Goal: Task Accomplishment & Management: Manage account settings

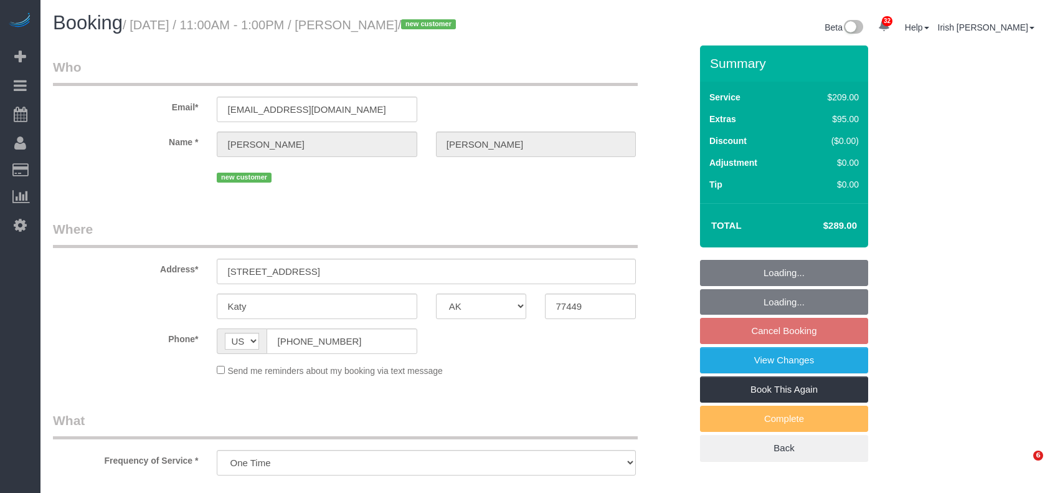
select select "[GEOGRAPHIC_DATA]"
select select "object:6268"
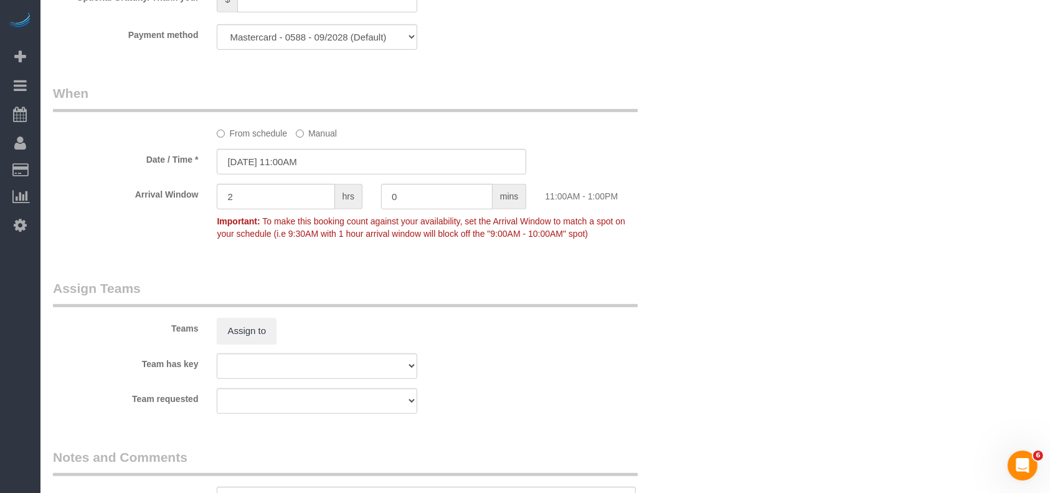
scroll to position [1357, 0]
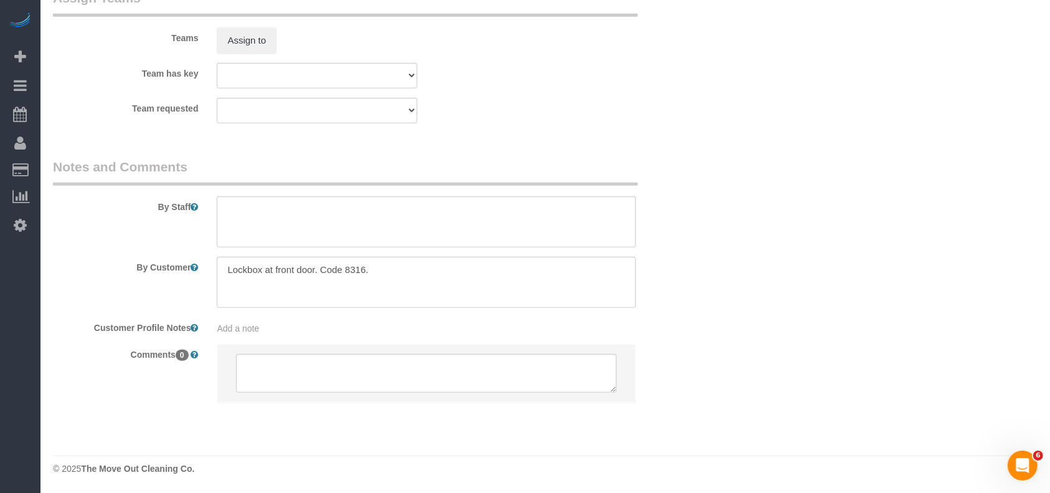
select select "3"
click at [286, 235] on textarea at bounding box center [426, 221] width 419 height 51
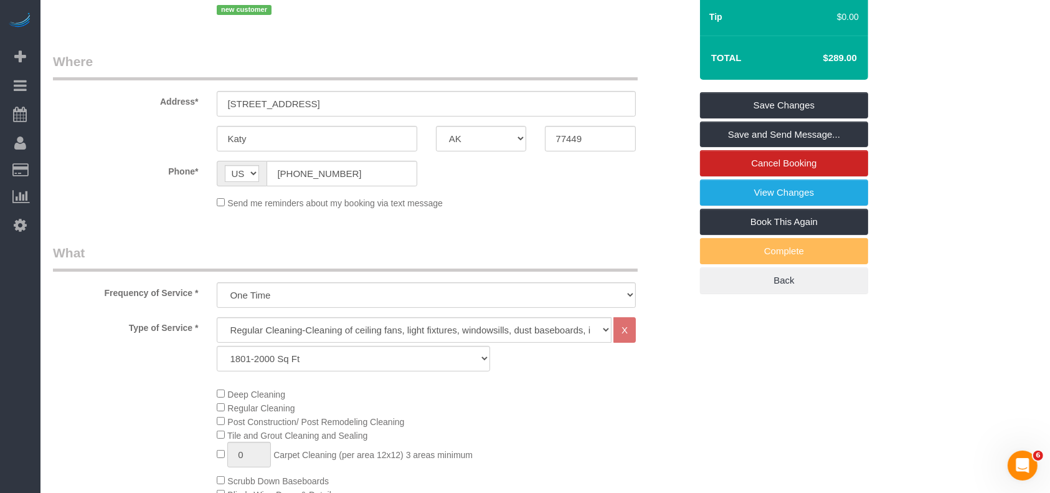
scroll to position [112, 0]
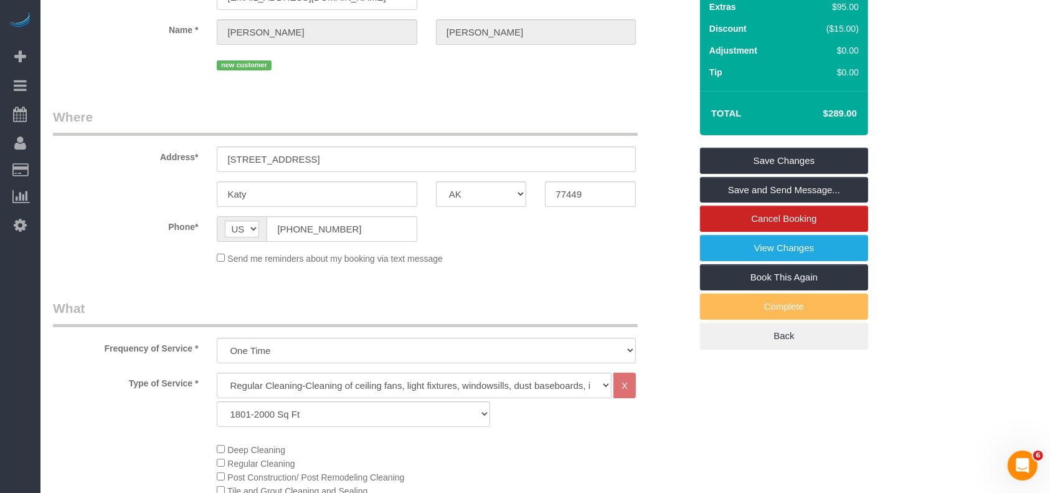
type textarea "* time is flexible"
click at [802, 152] on link "Save Changes" at bounding box center [784, 161] width 168 height 26
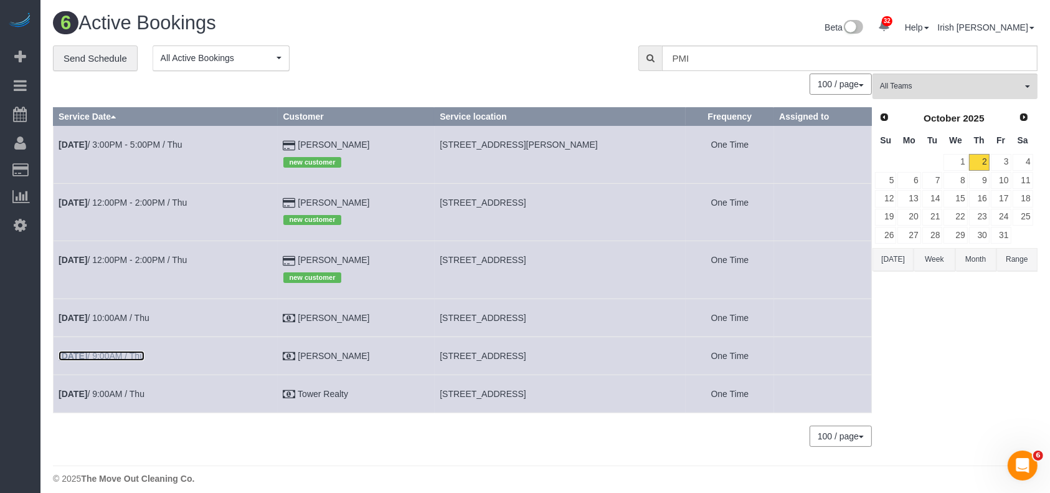
click at [121, 356] on link "[DATE] 9:00AM / Thu" at bounding box center [102, 356] width 86 height 10
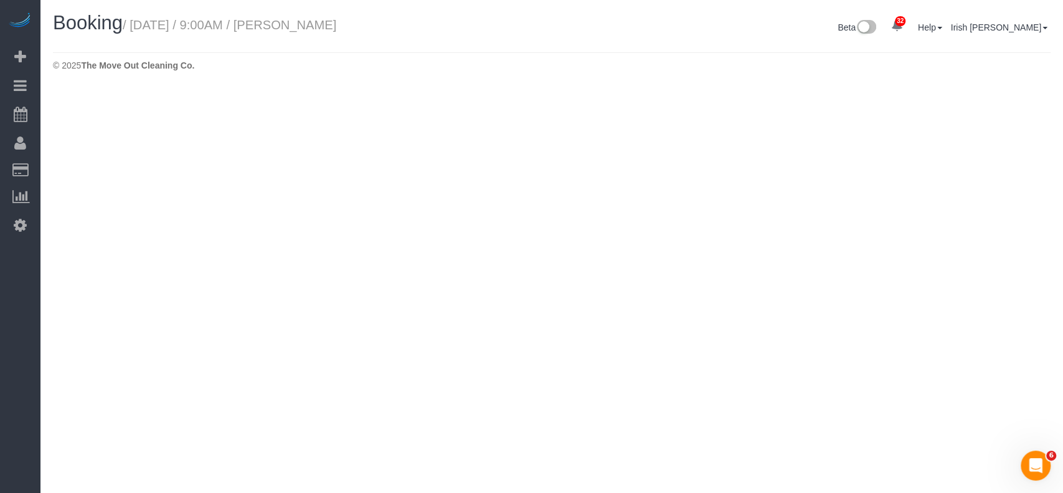
select select "[GEOGRAPHIC_DATA]"
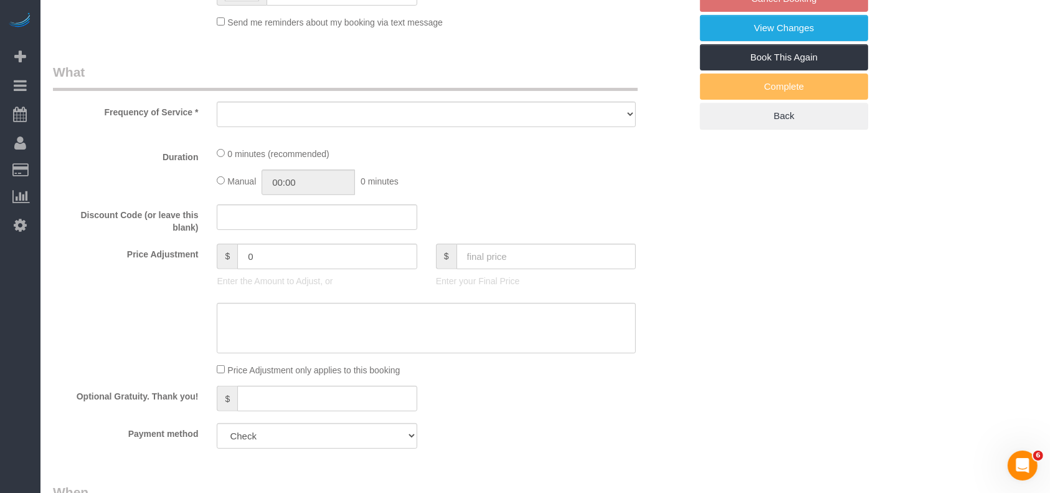
select select "object:6831"
select select "3"
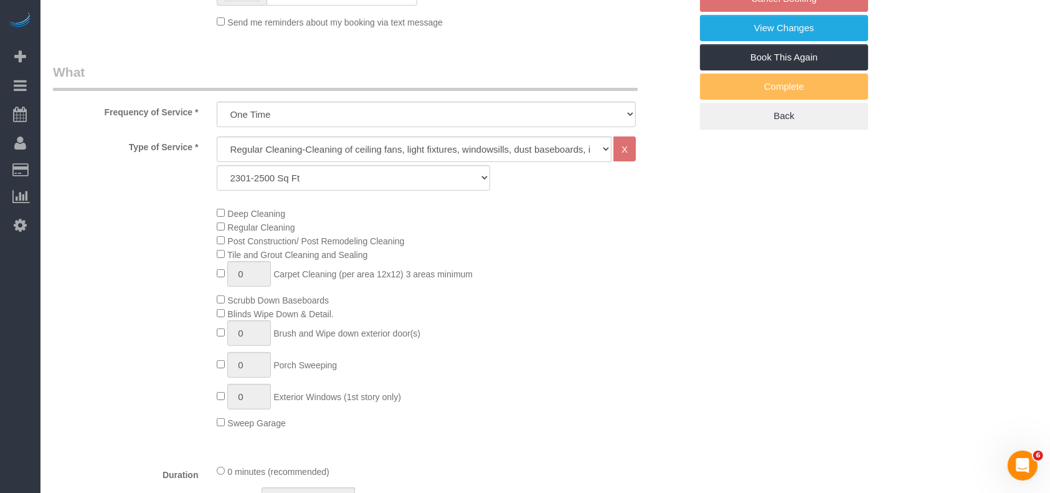
select select "object:6893"
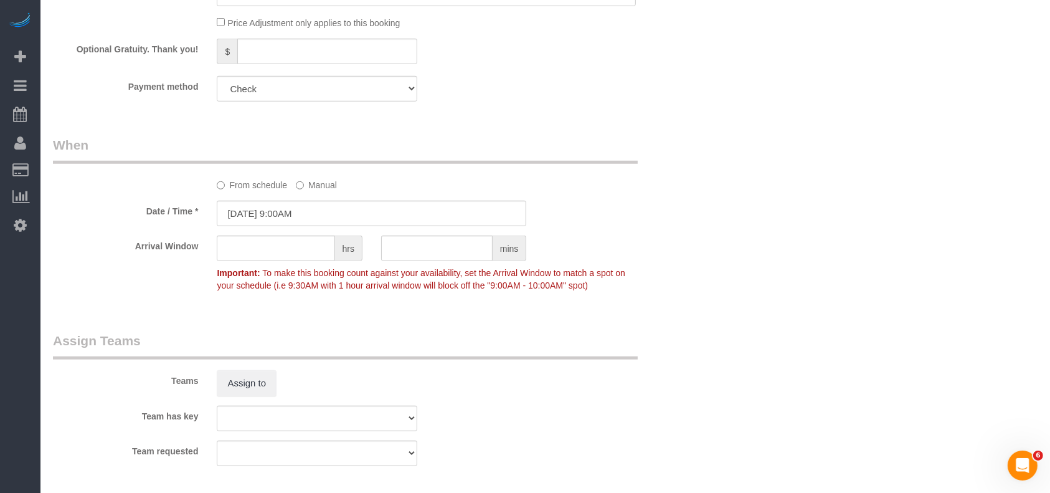
scroll to position [1245, 0]
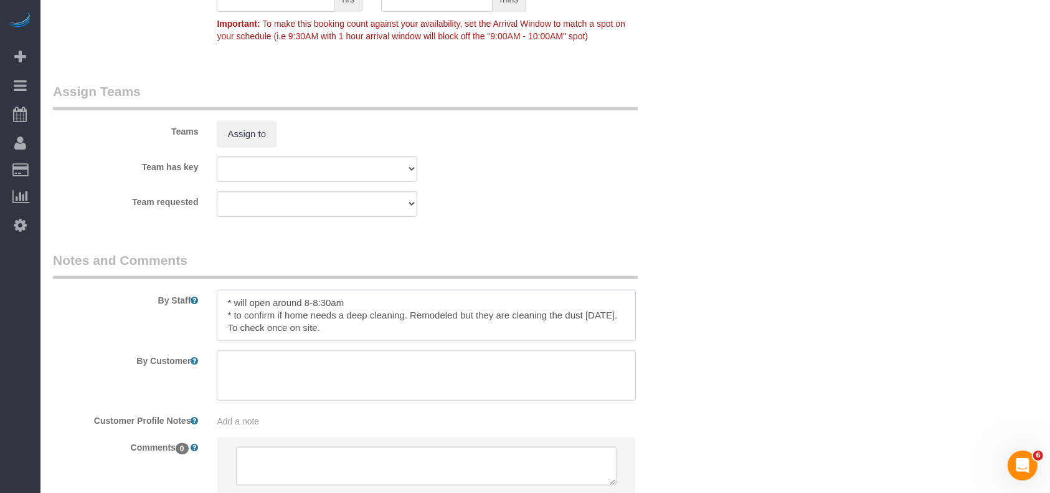
click at [354, 304] on textarea at bounding box center [426, 315] width 419 height 51
paste textarea "front door keypad code is 4812"
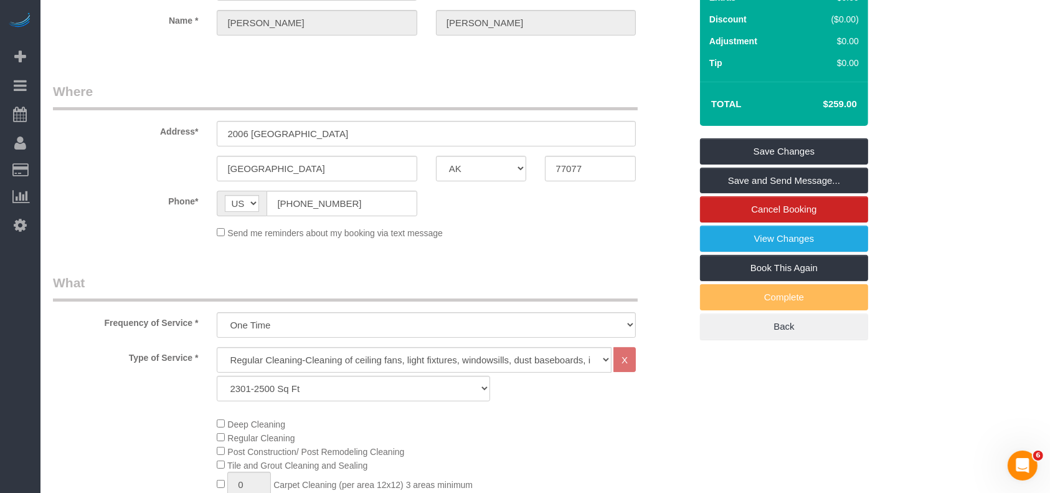
scroll to position [83, 0]
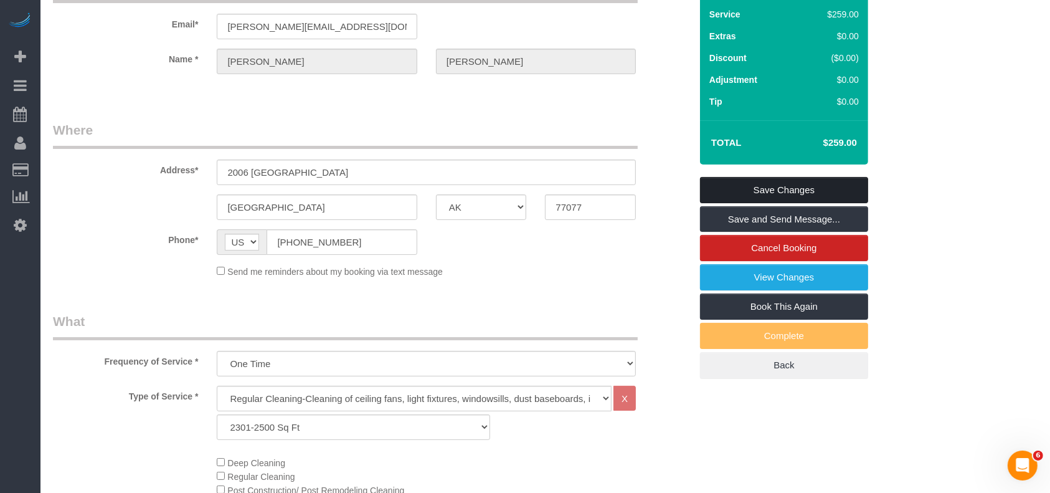
type textarea "* will open around 8-8:30am. may use front door keypad code is 4812. Client wil…"
click at [775, 184] on link "Save Changes" at bounding box center [784, 190] width 168 height 26
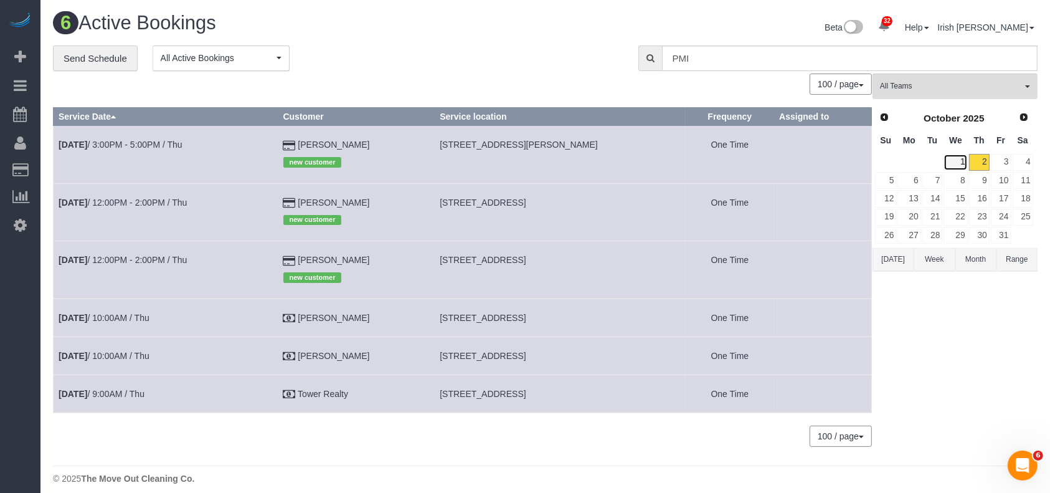
click at [966, 157] on link "1" at bounding box center [955, 162] width 24 height 17
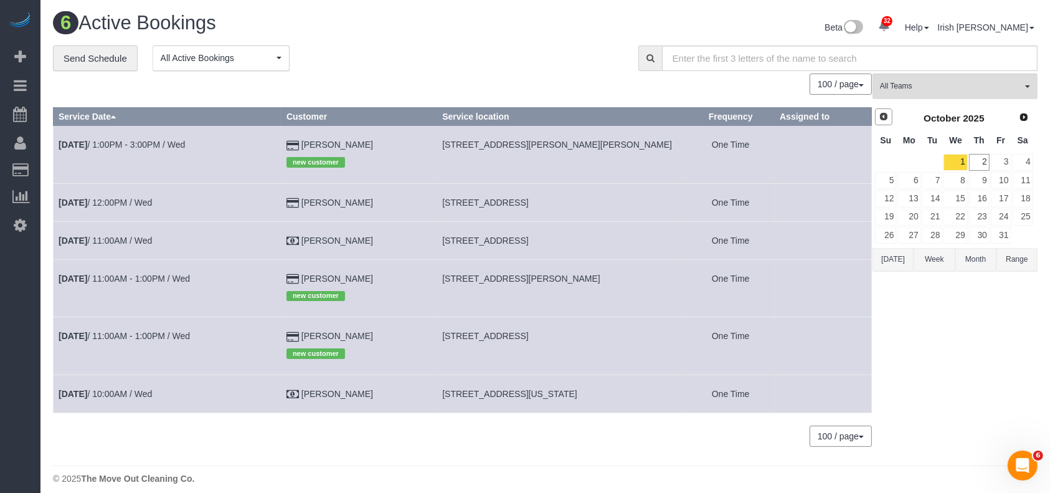
click at [885, 116] on span "Prev" at bounding box center [884, 116] width 10 height 10
click at [937, 234] on link "30" at bounding box center [932, 235] width 21 height 17
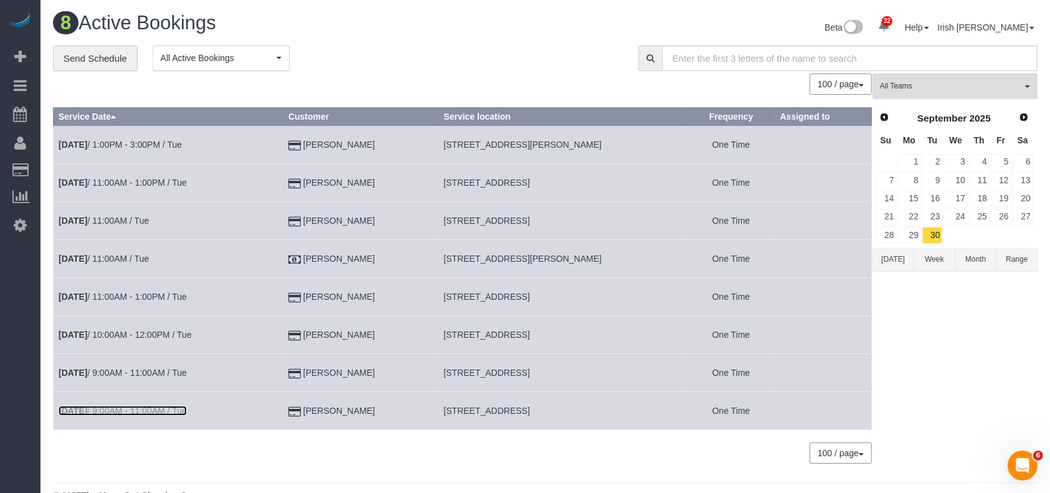
click at [120, 410] on link "[DATE] 9:00AM - 11:00AM / Tue" at bounding box center [123, 410] width 128 height 10
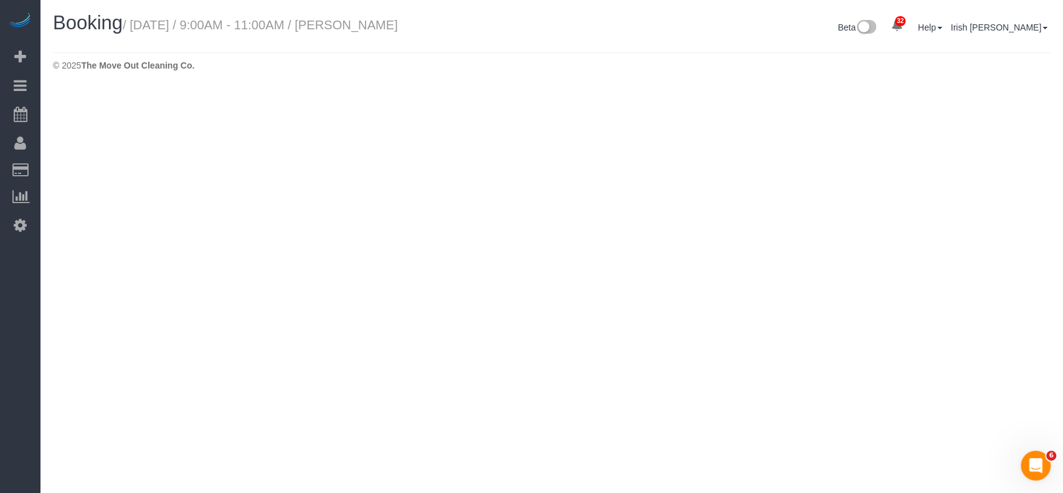
select select "[GEOGRAPHIC_DATA]"
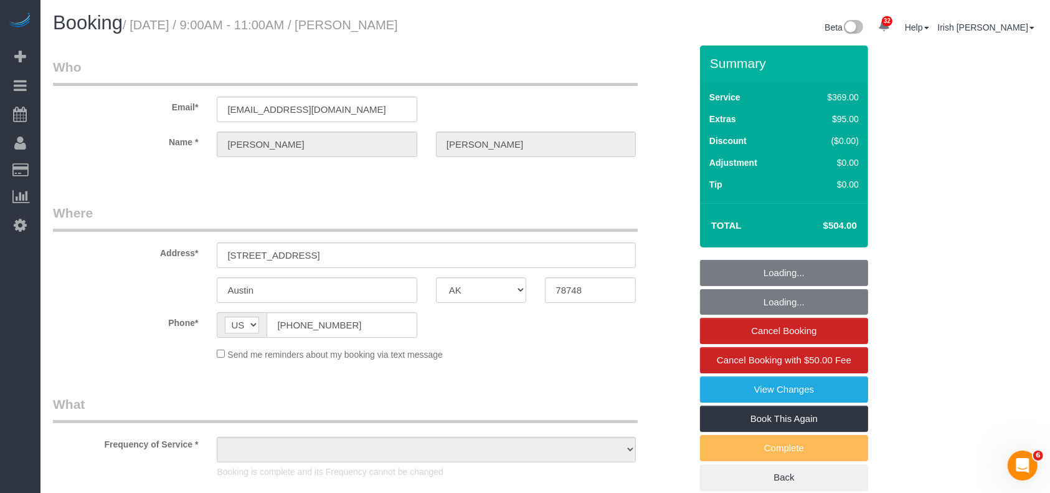
select select "string:fspay-eb4a65b1-7acd-4bc6-a469-1fd579fc1533"
select select "object:7591"
select select "3"
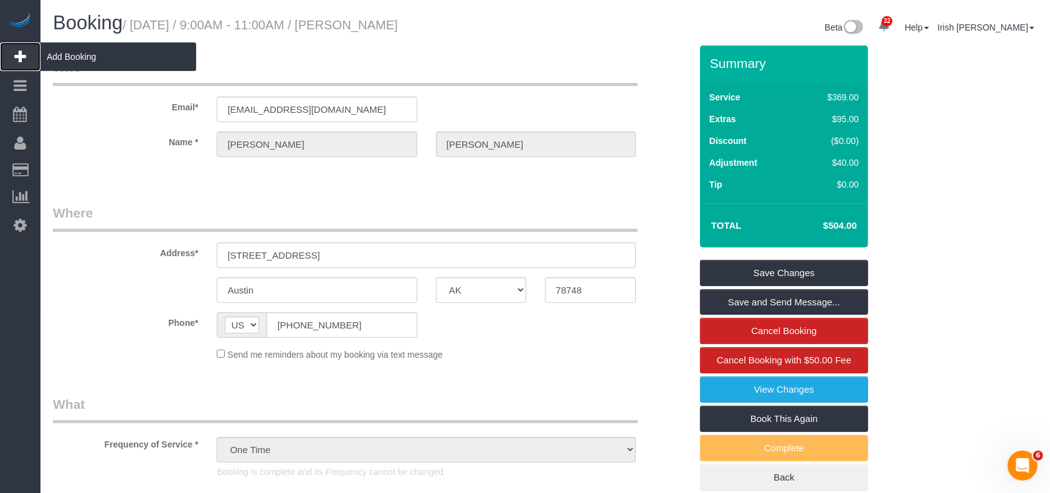
click at [75, 55] on span "Add Booking" at bounding box center [118, 56] width 156 height 29
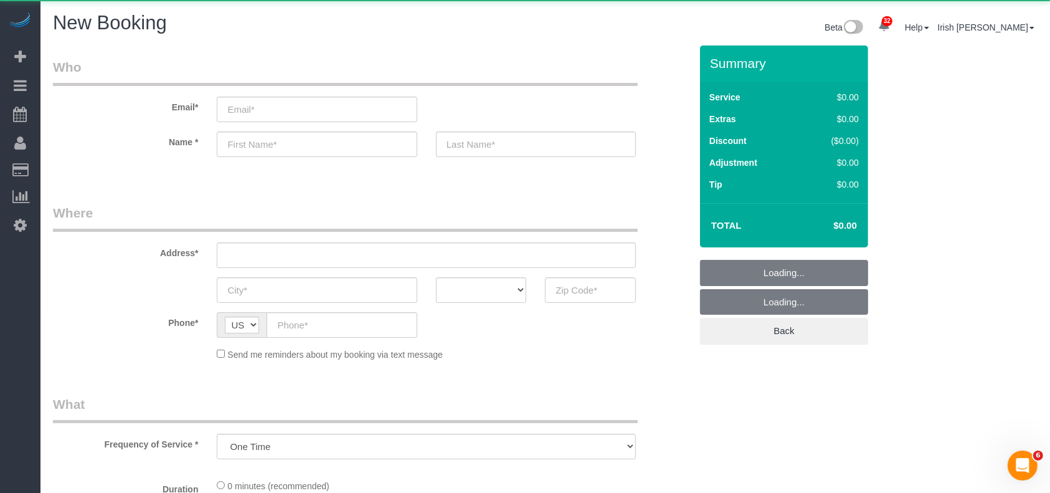
select select "object:7864"
select select "3"
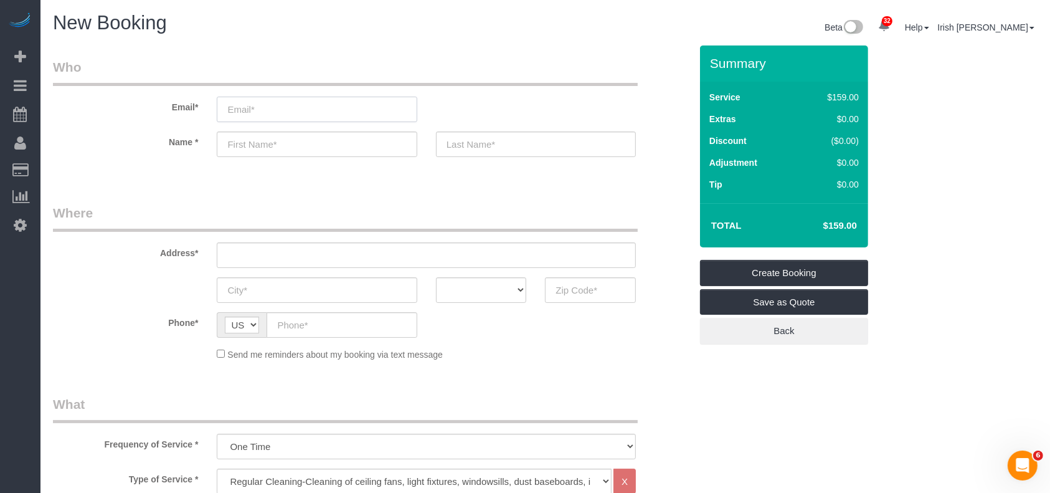
click at [266, 115] on input "email" at bounding box center [317, 110] width 200 height 26
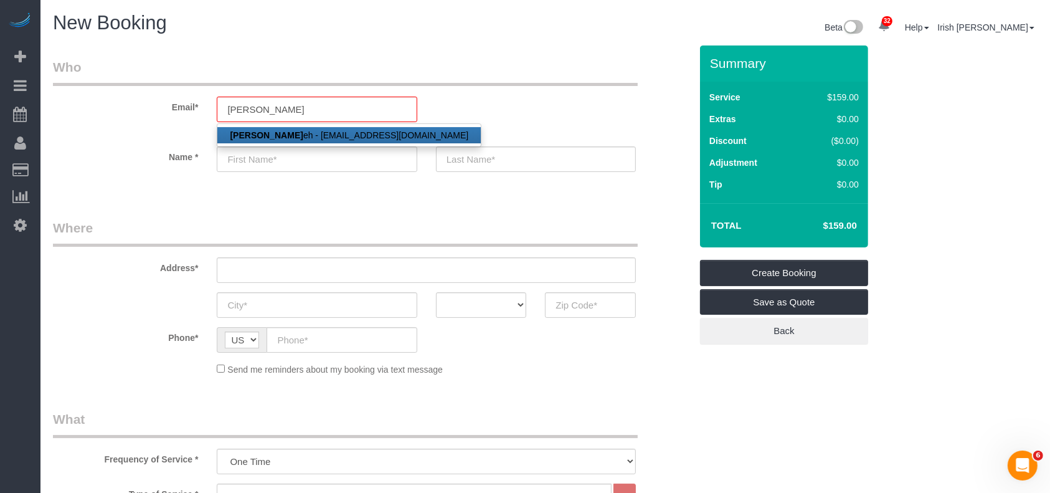
click at [264, 133] on link "[PERSON_NAME] Ud eh - [EMAIL_ADDRESS][DOMAIN_NAME]" at bounding box center [348, 135] width 263 height 16
type input "[PERSON_NAME][EMAIL_ADDRESS][DOMAIN_NAME]"
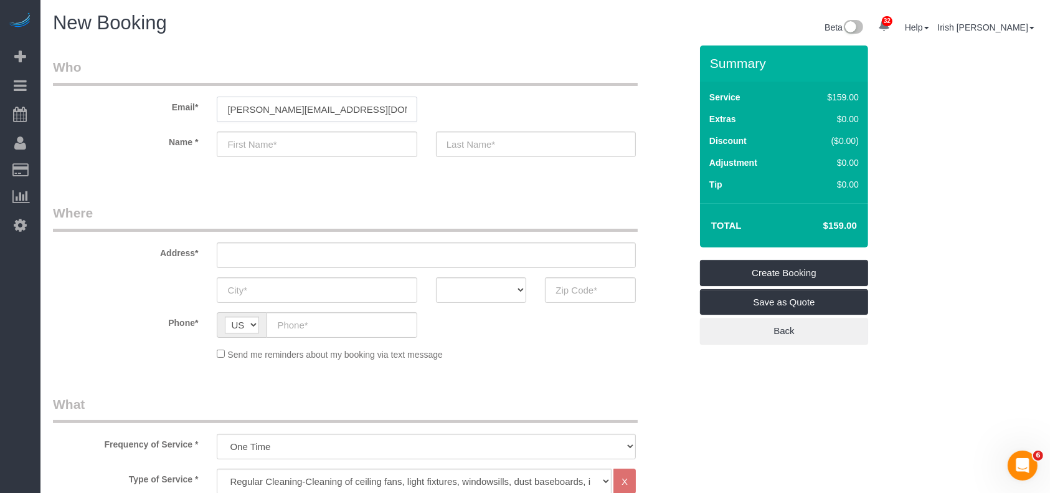
type input "[PERSON_NAME]"
type input "[PHONE_NUMBER]"
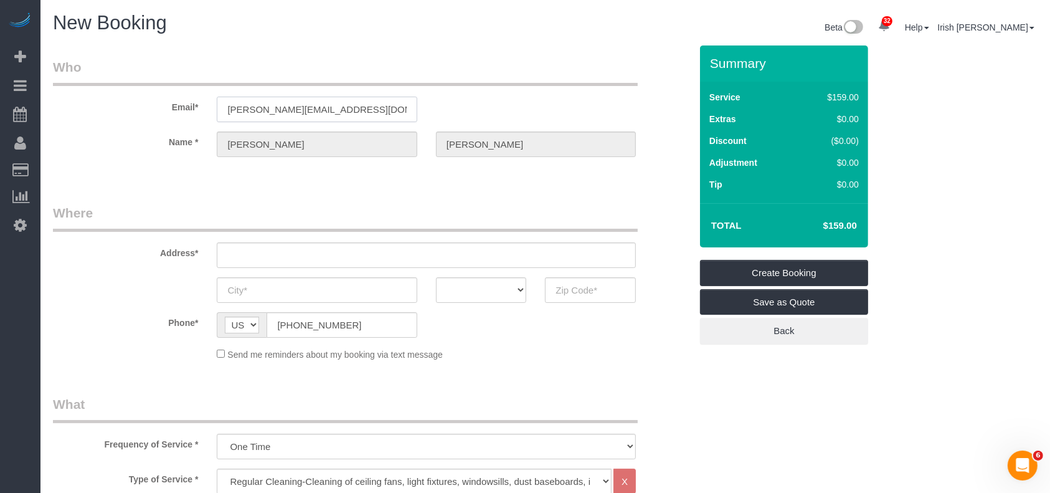
type input "8143 Villandry ln"
type input "Humble"
select select "[GEOGRAPHIC_DATA]"
type input "77338"
select select "string:fspay-5f9d37c2-99f9-42c9-a91e-ba06f310703a"
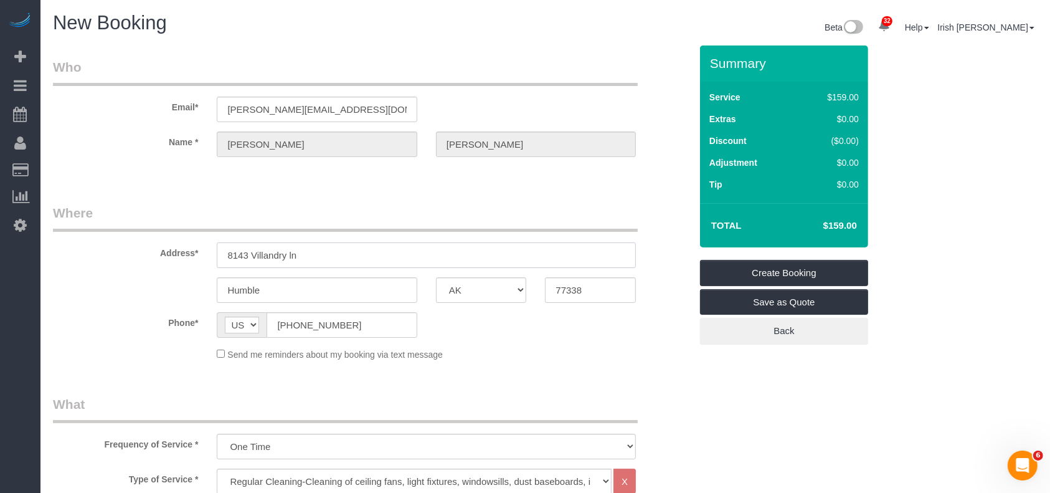
drag, startPoint x: 365, startPoint y: 255, endPoint x: 119, endPoint y: 256, distance: 246.0
click at [119, 258] on div "Address* [STREET_ADDRESS]" at bounding box center [372, 236] width 656 height 64
paste input "[STREET_ADDRESS]"
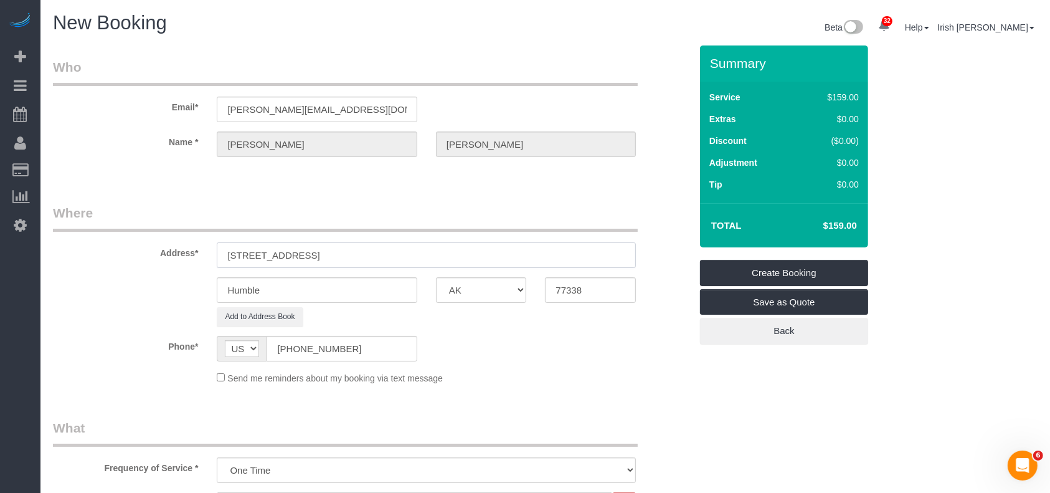
click at [311, 252] on input "[STREET_ADDRESS]" at bounding box center [426, 255] width 419 height 26
type input "[STREET_ADDRESS]"
drag, startPoint x: 278, startPoint y: 295, endPoint x: 94, endPoint y: 291, distance: 184.3
click at [94, 291] on div "Humble AK AL AR AZ CA CO CT DC DE [GEOGRAPHIC_DATA] [GEOGRAPHIC_DATA] HI IA ID …" at bounding box center [372, 290] width 656 height 26
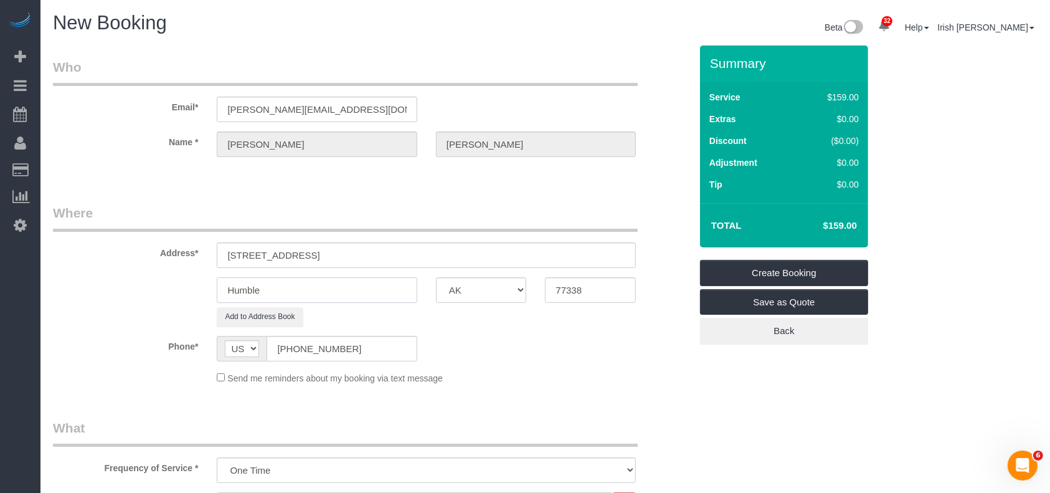
paste input "ouston"
type input "[GEOGRAPHIC_DATA]"
click at [356, 252] on input "[STREET_ADDRESS]" at bounding box center [426, 255] width 419 height 26
drag, startPoint x: 356, startPoint y: 252, endPoint x: 403, endPoint y: 263, distance: 48.5
click at [356, 252] on input "[STREET_ADDRESS]" at bounding box center [426, 255] width 419 height 26
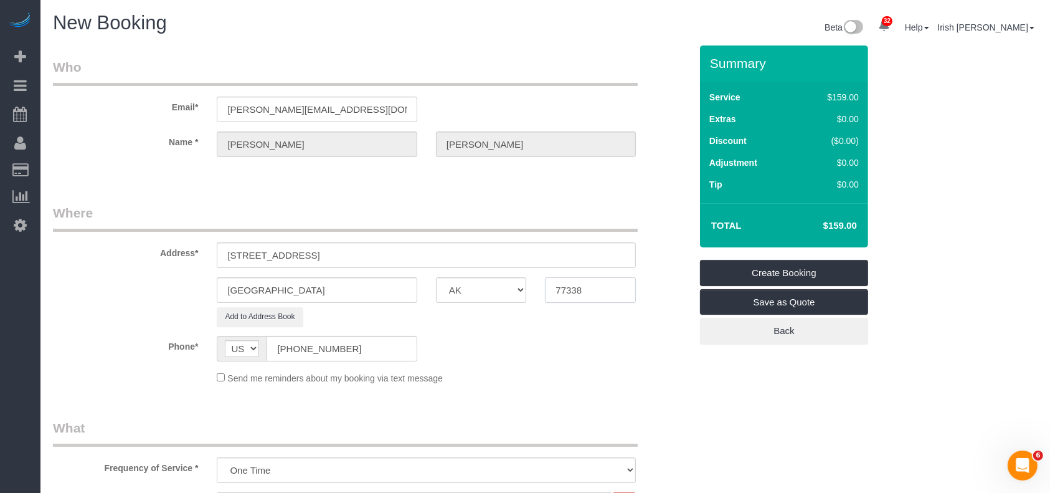
drag, startPoint x: 581, startPoint y: 284, endPoint x: 410, endPoint y: 262, distance: 172.7
click at [483, 287] on div "[GEOGRAPHIC_DATA] AK AL AR AZ CA CO CT DC DE [GEOGRAPHIC_DATA] [GEOGRAPHIC_DATA…" at bounding box center [372, 290] width 656 height 26
paste input "022"
type input "77022"
drag, startPoint x: 408, startPoint y: 258, endPoint x: 297, endPoint y: 253, distance: 110.9
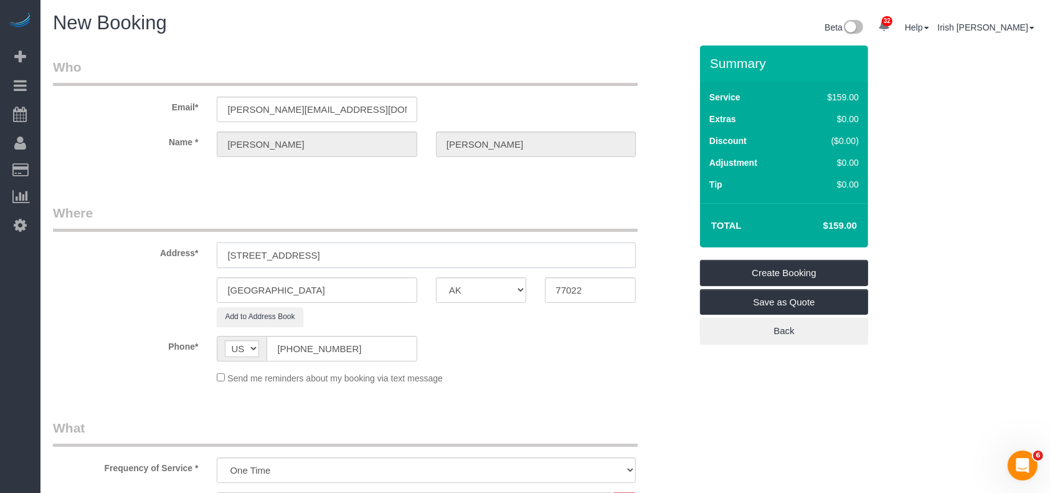
click at [297, 253] on input "[STREET_ADDRESS]" at bounding box center [426, 255] width 419 height 26
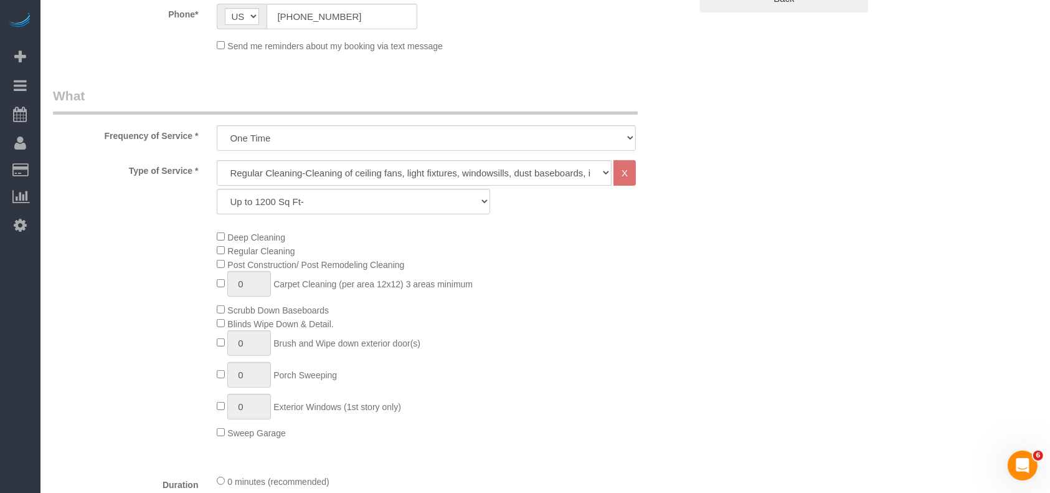
type input "[STREET_ADDRESS]"
click at [353, 197] on select "Up to 1200 Sq Ft- [DATE]-[DATE] Sq Ft [DATE]-[DATE] Sq Ft [DATE]-[DATE] Sq Ft […" at bounding box center [353, 202] width 273 height 26
select select "62"
click at [217, 189] on select "Up to 1200 Sq Ft- [DATE]-[DATE] Sq Ft [DATE]-[DATE] Sq Ft [DATE]-[DATE] Sq Ft […" at bounding box center [353, 202] width 273 height 26
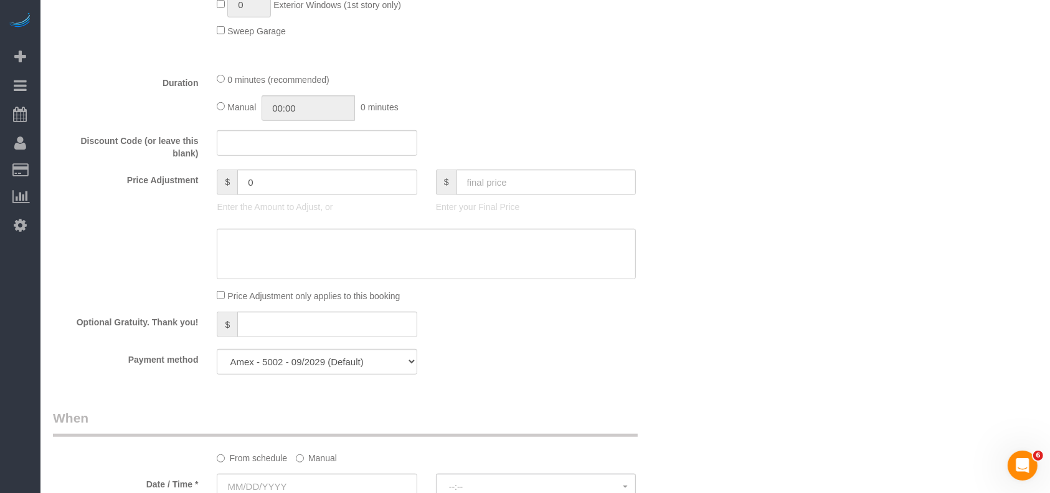
scroll to position [830, 0]
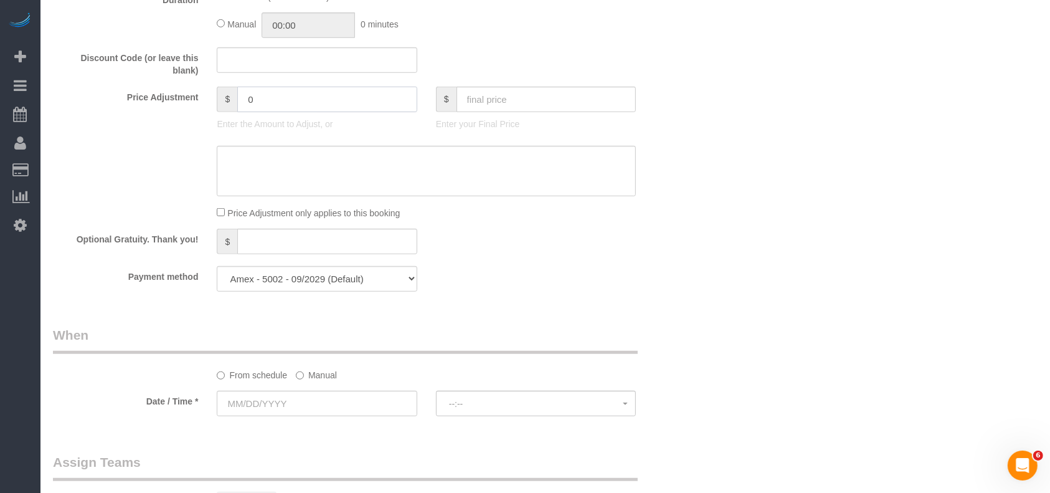
drag, startPoint x: 209, startPoint y: 102, endPoint x: 202, endPoint y: 103, distance: 7.6
click at [203, 103] on div "Price Adjustment $ 0 Enter the Amount to Adjust, or $ Enter your Final Price" at bounding box center [372, 112] width 656 height 50
paste input "5"
drag, startPoint x: 234, startPoint y: 110, endPoint x: 228, endPoint y: 111, distance: 6.5
click at [228, 111] on div "$ 45" at bounding box center [317, 100] width 200 height 26
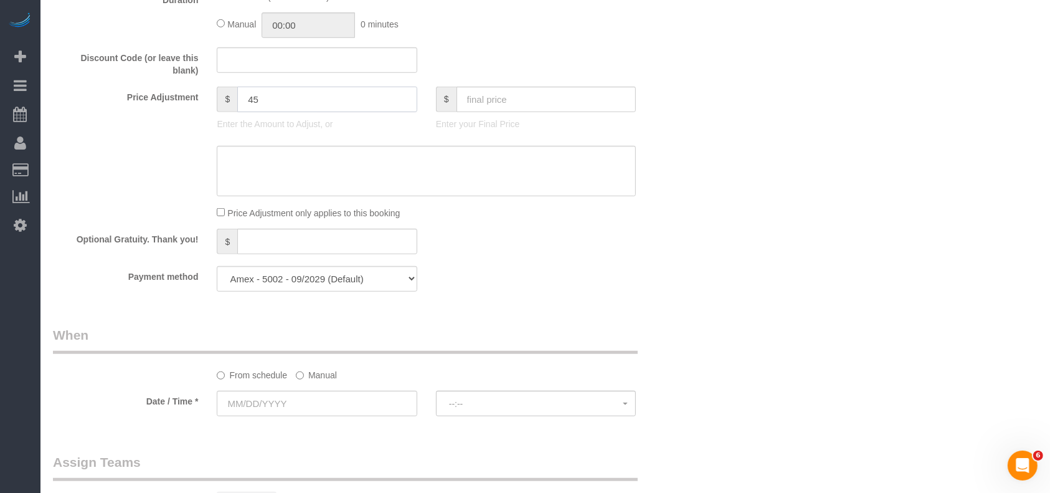
type input "45"
click at [278, 171] on textarea at bounding box center [426, 171] width 419 height 51
paste textarea "45"
click at [218, 162] on textarea at bounding box center [426, 171] width 419 height 51
type textarea "$45 no power fee"
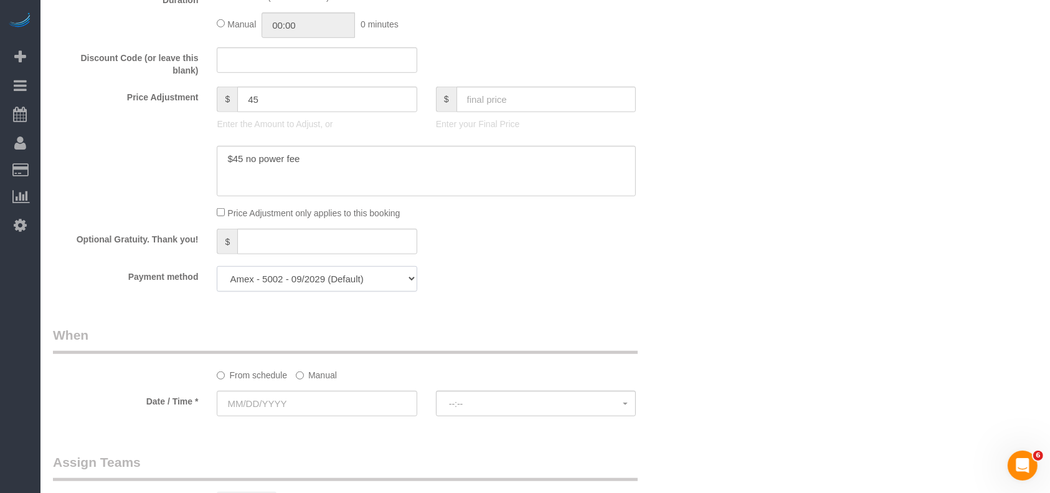
click at [378, 285] on select "Amex - 5002 - 09/2029 (Default) Add Credit Card ─────────────── Cash Check Payp…" at bounding box center [317, 279] width 200 height 26
click at [580, 276] on div "Payment method Amex - 5002 - 09/2029 (Default) Add Credit Card ─────────────── …" at bounding box center [372, 279] width 656 height 26
click at [316, 376] on label "Manual" at bounding box center [316, 372] width 41 height 17
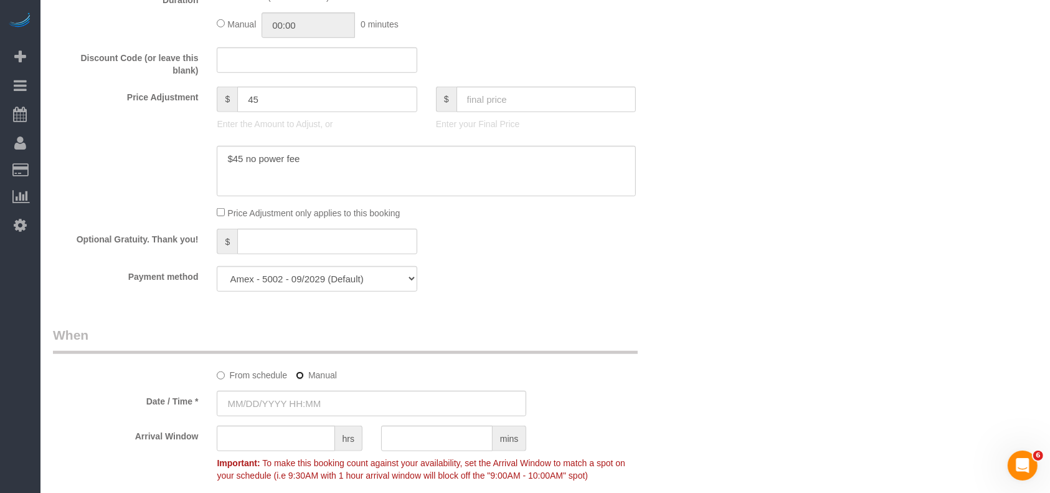
type input "[DATE] 8:00AM"
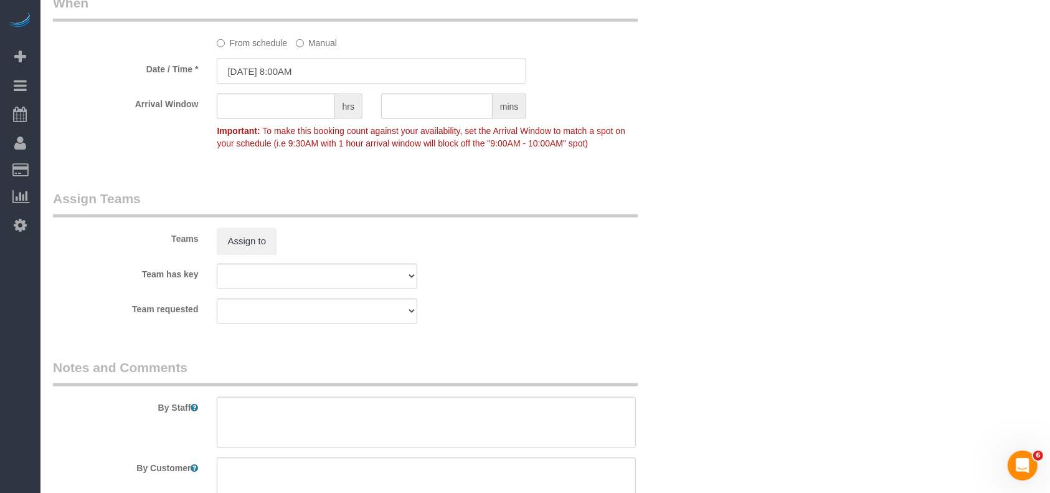
click at [317, 71] on input "[DATE] 8:00AM" at bounding box center [371, 72] width 309 height 26
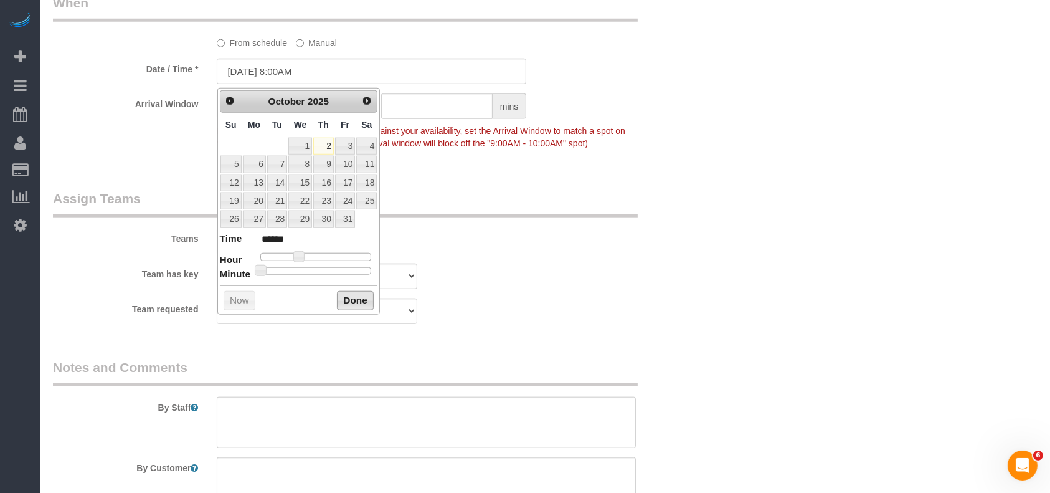
click at [339, 300] on button "Done" at bounding box center [355, 301] width 37 height 20
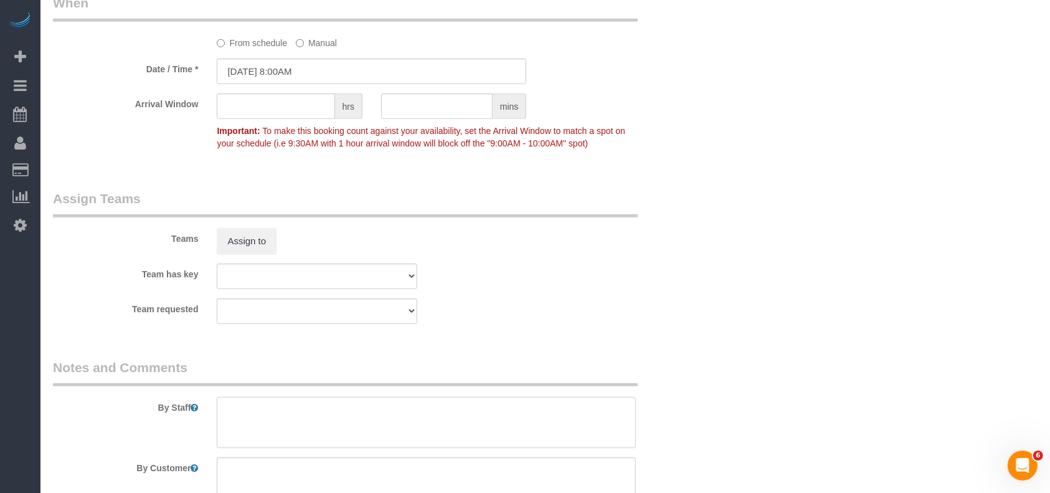
click at [316, 420] on textarea at bounding box center [426, 422] width 419 height 51
paste textarea "Lockbox code 2442"
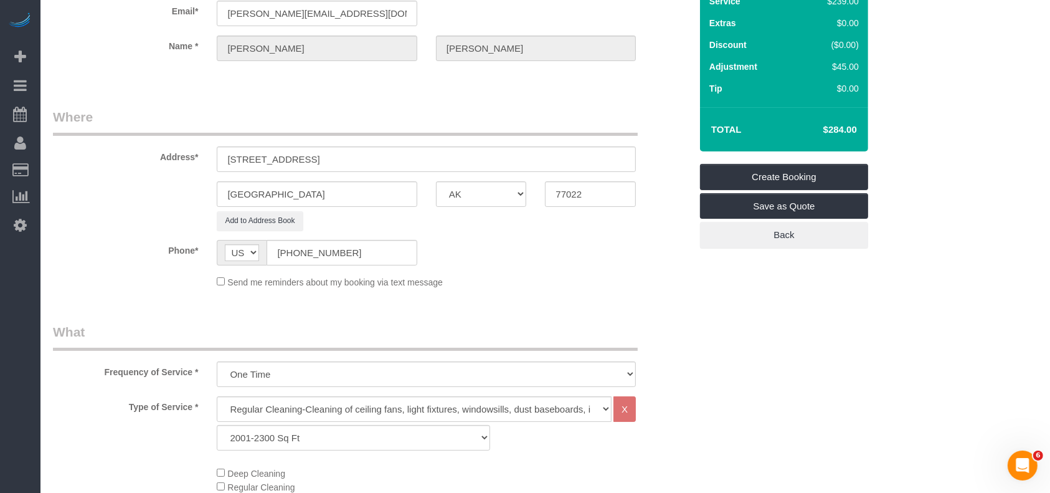
scroll to position [0, 0]
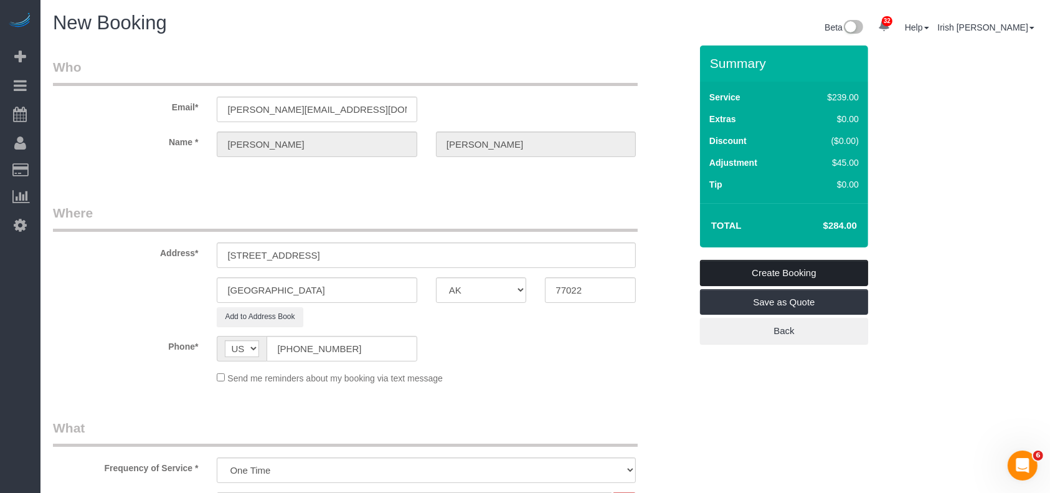
type textarea "Lockbox code 2442"
drag, startPoint x: 790, startPoint y: 268, endPoint x: 606, endPoint y: 12, distance: 315.4
click at [791, 268] on link "Create Booking" at bounding box center [784, 273] width 168 height 26
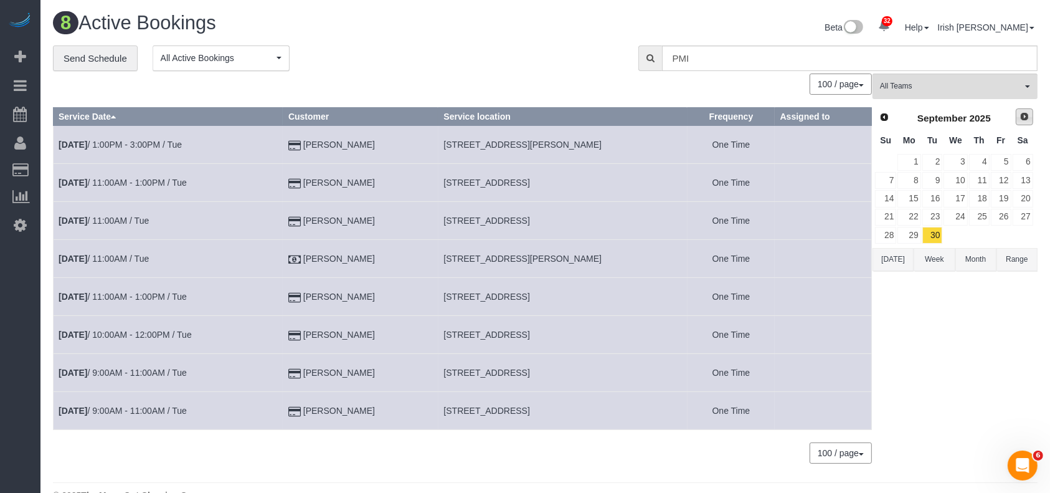
click at [1019, 116] on span "Next" at bounding box center [1024, 116] width 10 height 10
click at [978, 159] on link "2" at bounding box center [979, 162] width 21 height 17
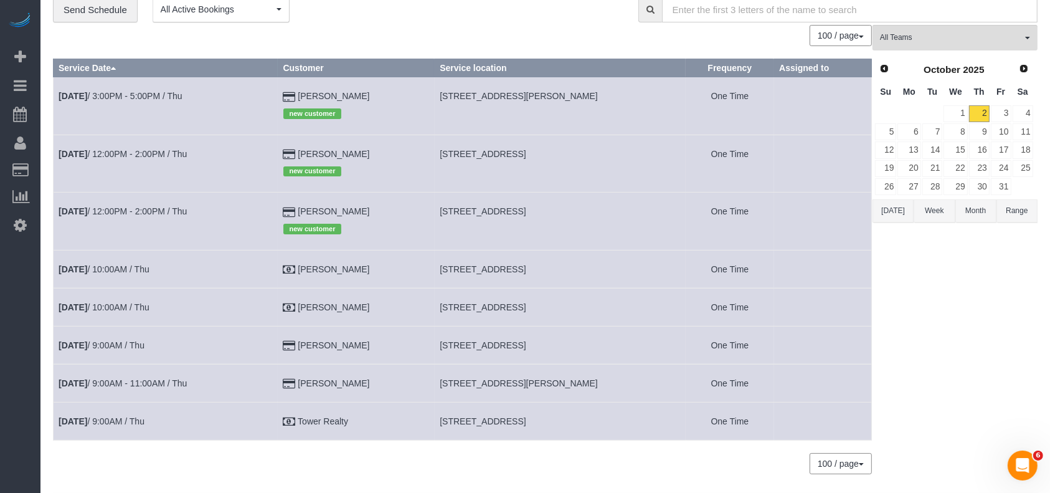
scroll to position [87, 0]
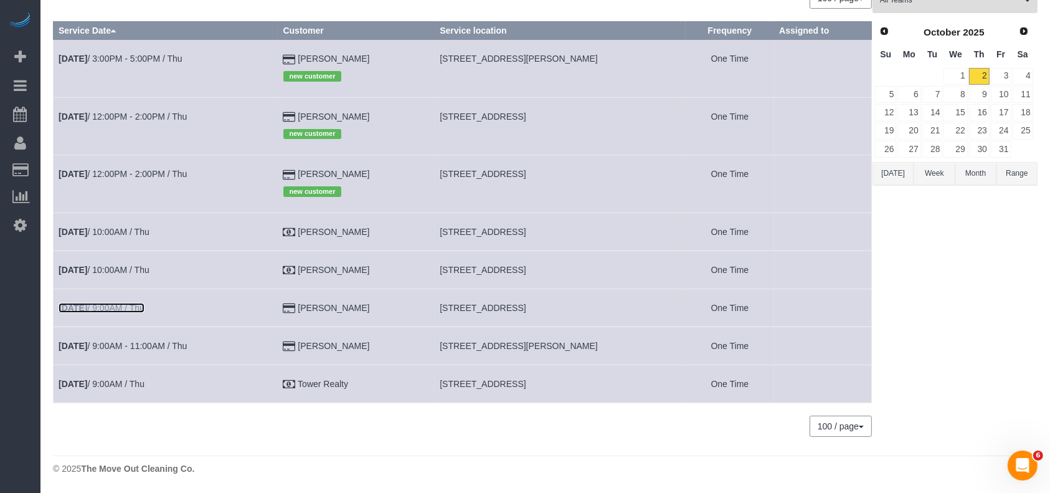
click at [105, 310] on link "[DATE] 9:00AM / Thu" at bounding box center [102, 308] width 86 height 10
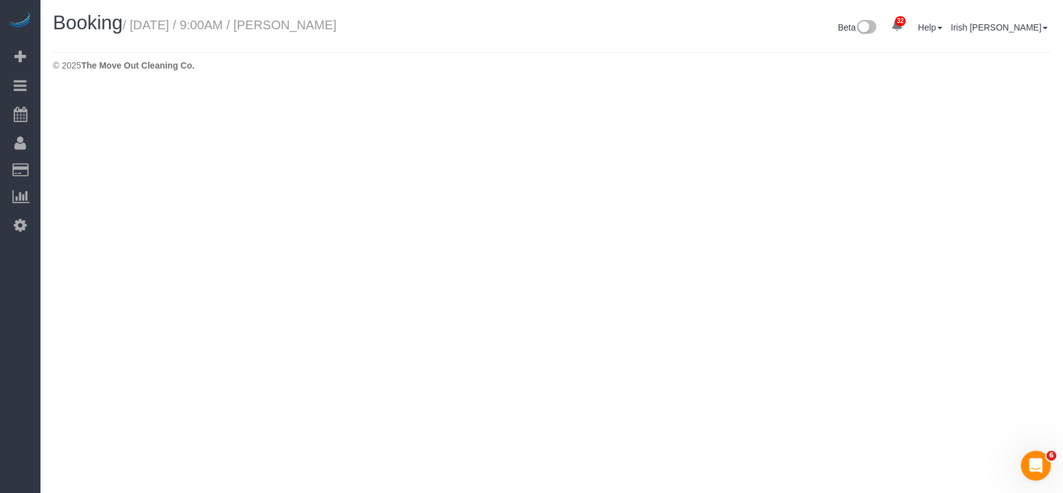
select select "[GEOGRAPHIC_DATA]"
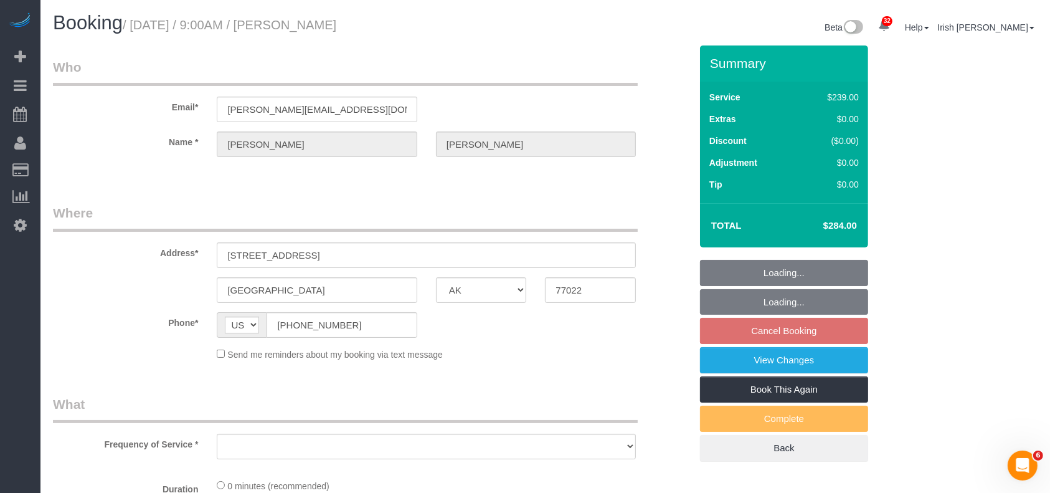
select select "string:fspay-5f9d37c2-99f9-42c9-a91e-ba06f310703a"
select select "3"
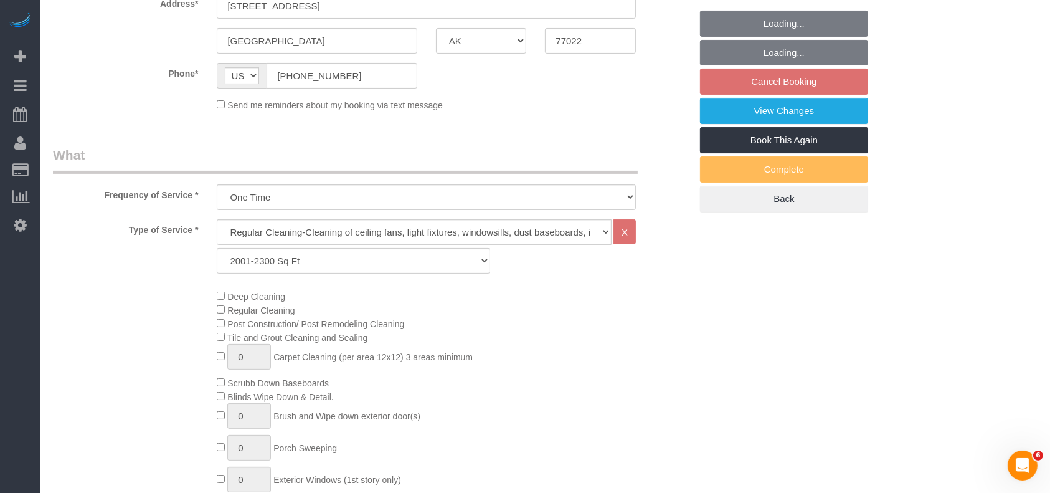
select select "object:8657"
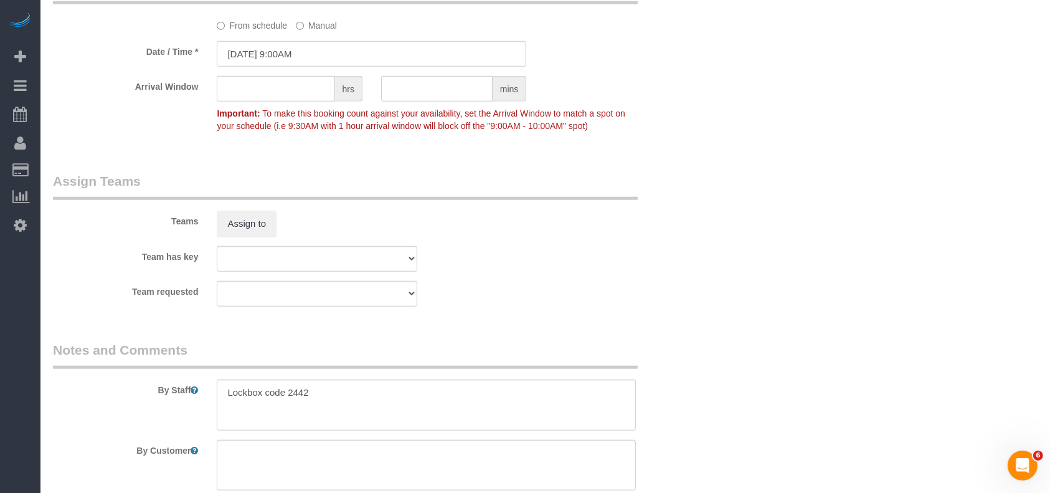
scroll to position [1162, 0]
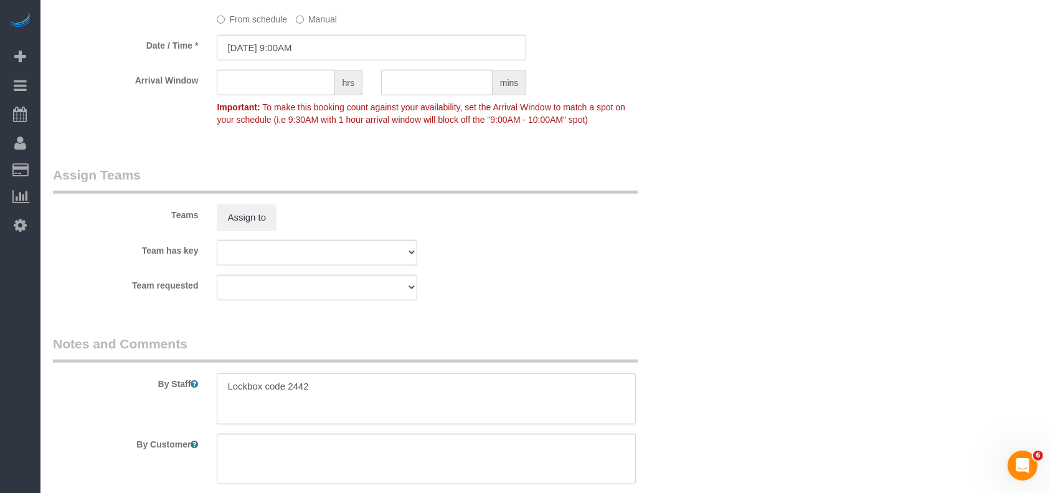
click at [348, 386] on textarea at bounding box center [426, 398] width 419 height 51
click at [309, 387] on textarea at bounding box center [426, 398] width 419 height 51
paste textarea "Both gate and the house,"
click at [511, 385] on textarea at bounding box center [426, 398] width 419 height 51
paste textarea "Lockbox on water spigot on the left side"
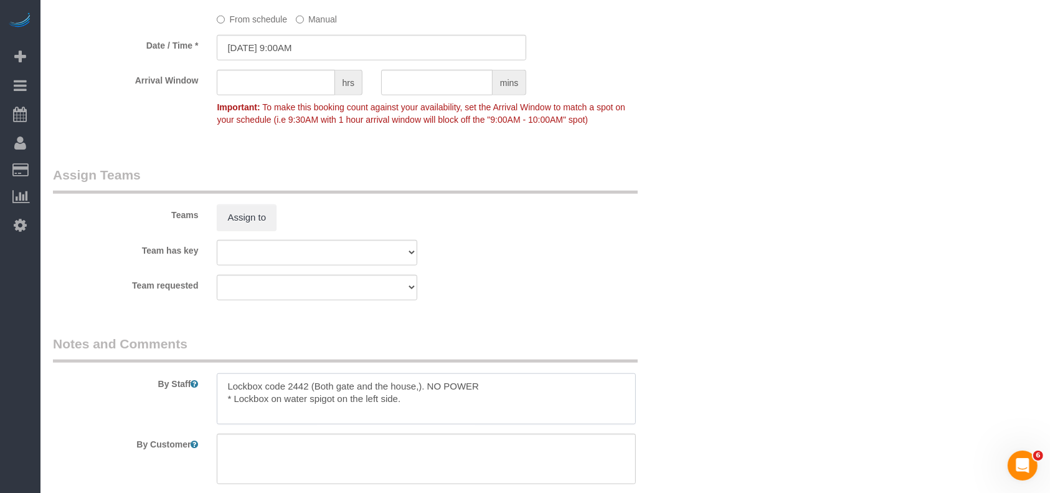
paste textarea "This is on main st. You have to open the gate to park in the driveway."
click at [219, 386] on textarea at bounding box center [426, 398] width 419 height 51
click at [219, 409] on textarea at bounding box center [426, 398] width 419 height 51
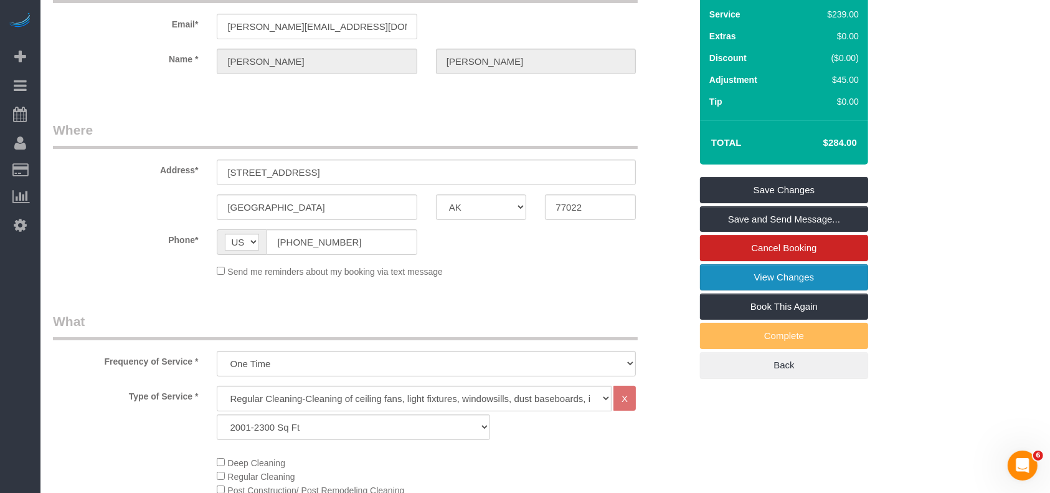
scroll to position [0, 0]
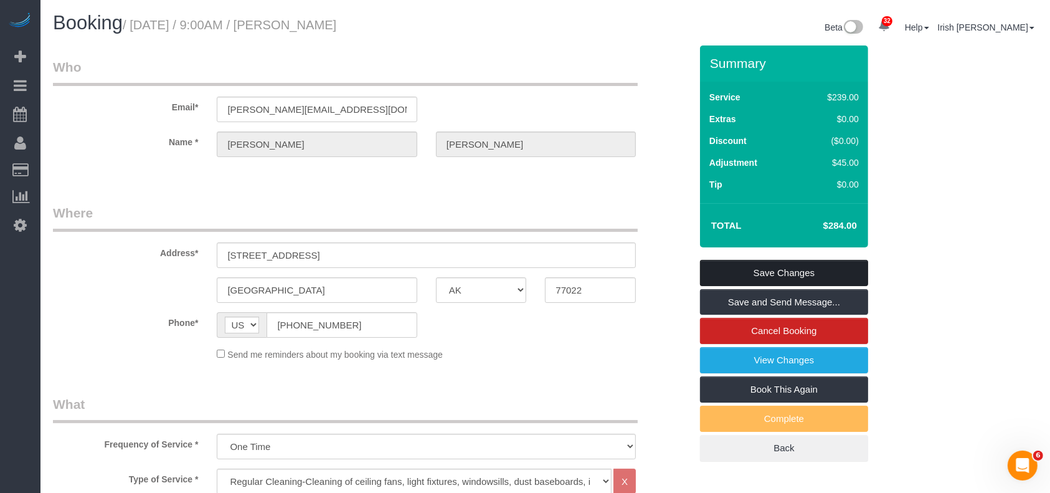
type textarea "* Lockbox code 2442 (Both gate and the house,). NO POWER * Lockbox on water spi…"
click at [828, 271] on link "Save Changes" at bounding box center [784, 273] width 168 height 26
